Goal: Task Accomplishment & Management: Manage account settings

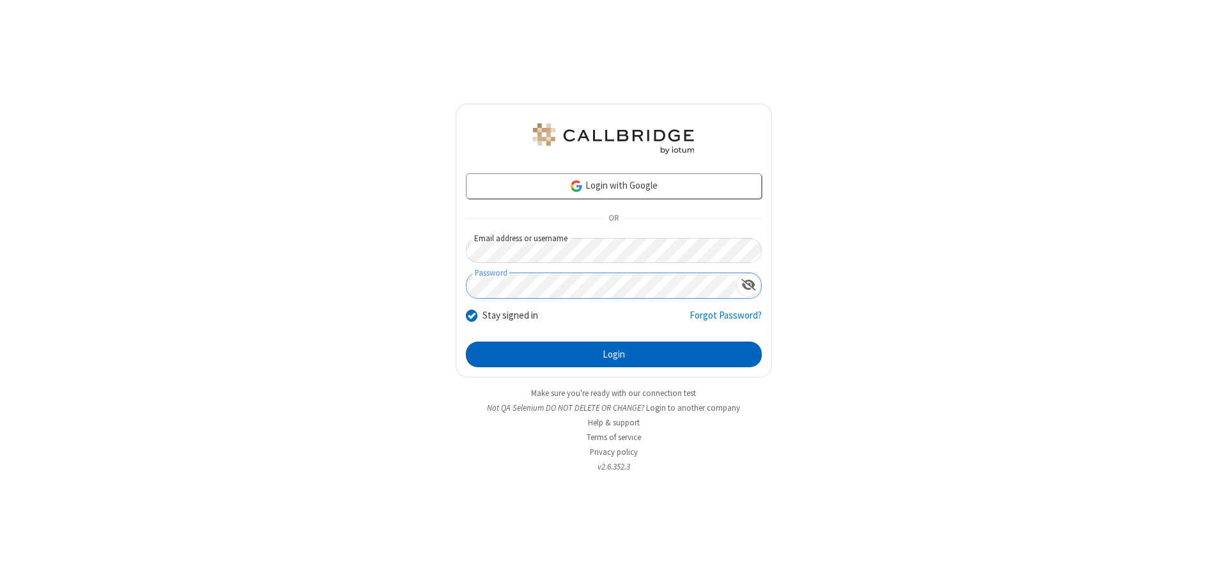
click at [614, 354] on button "Login" at bounding box center [614, 354] width 296 height 26
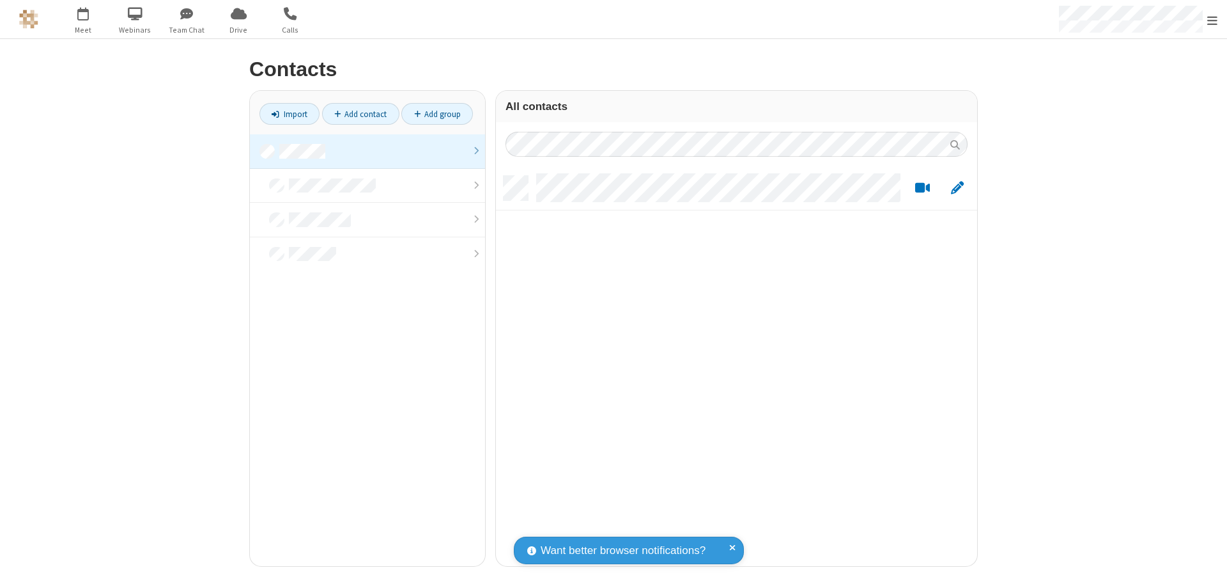
scroll to position [390, 472]
click at [368, 151] on link at bounding box center [367, 151] width 235 height 35
click at [290, 114] on link "Import" at bounding box center [290, 114] width 60 height 22
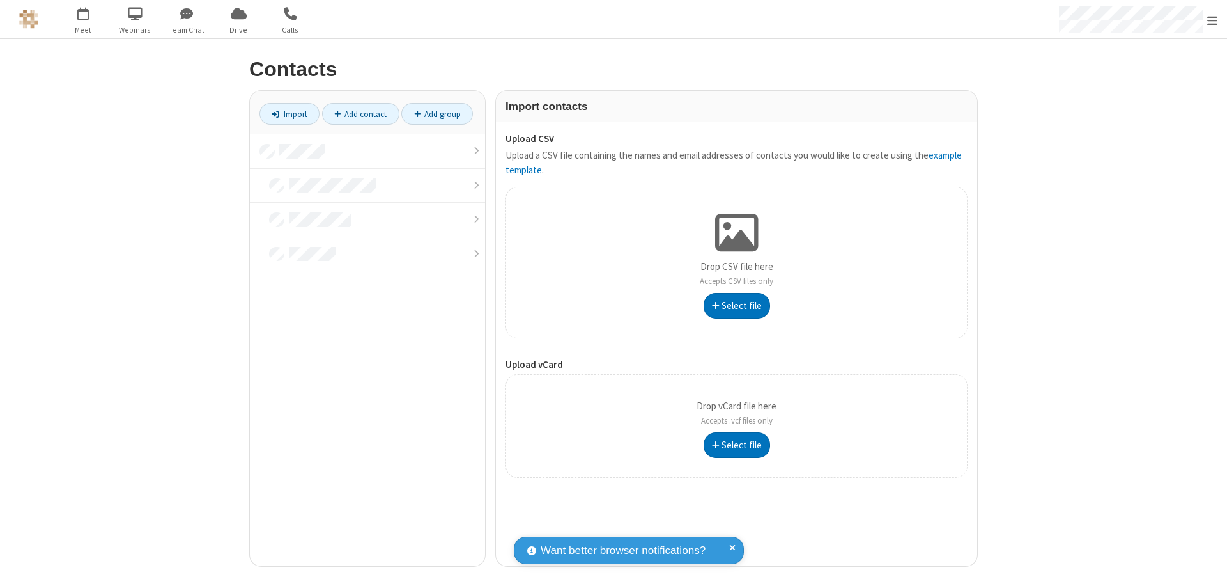
type input "C:\fakepath\contacts.vcf"
click at [368, 151] on link at bounding box center [367, 151] width 235 height 35
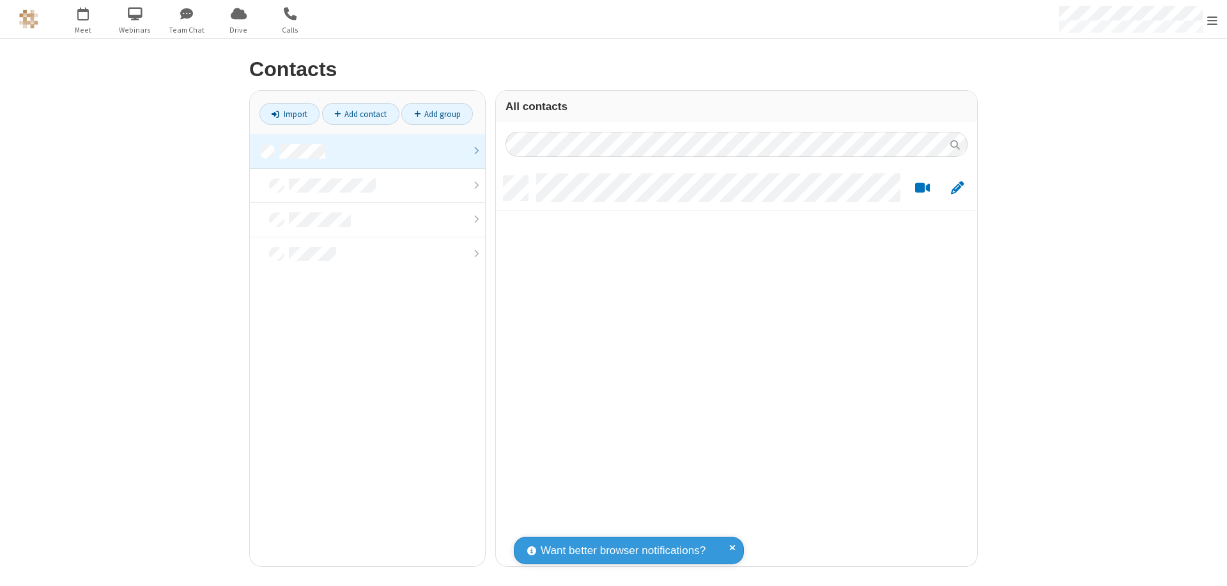
scroll to position [390, 472]
